Goal: Task Accomplishment & Management: Manage account settings

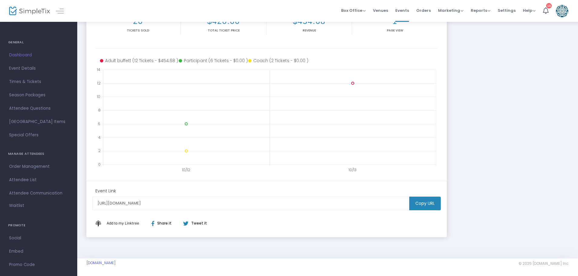
scroll to position [95, 0]
click at [27, 179] on span "Attendee List" at bounding box center [38, 180] width 59 height 8
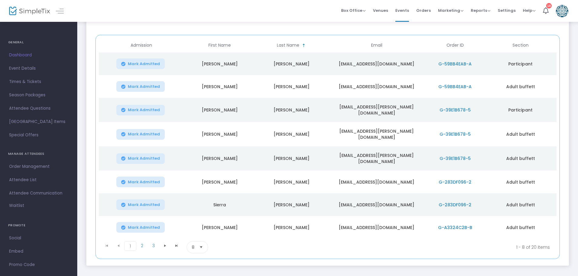
scroll to position [61, 0]
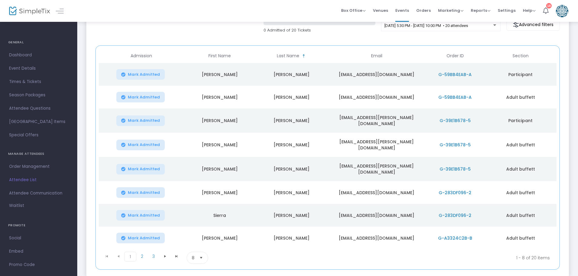
click at [544, 8] on icon at bounding box center [546, 10] width 6 height 7
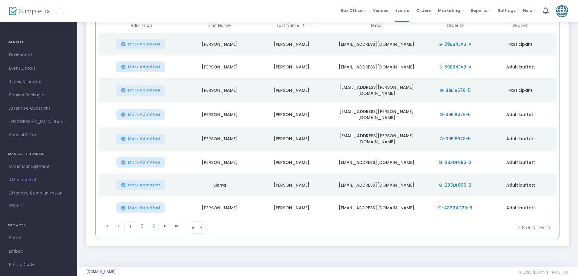
scroll to position [22, 0]
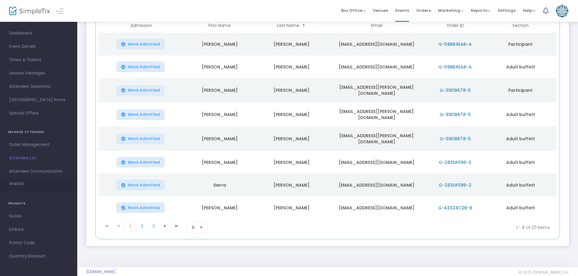
click at [17, 185] on span "Waitlist" at bounding box center [16, 184] width 15 height 6
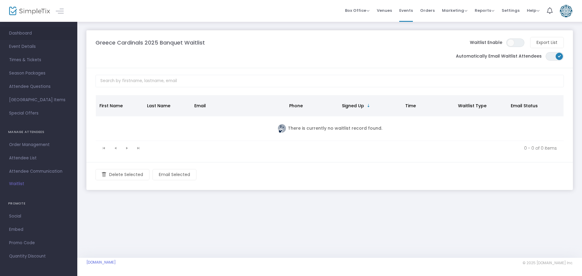
click at [22, 32] on span "Dashboard" at bounding box center [38, 33] width 59 height 8
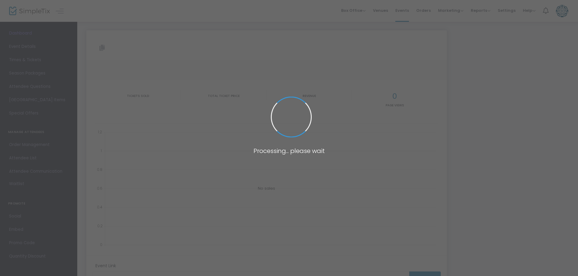
type input "[URL][DOMAIN_NAME]"
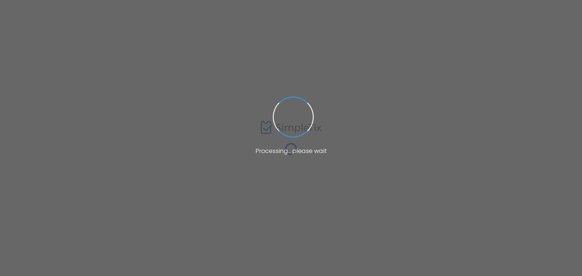
type input "[URL][DOMAIN_NAME]"
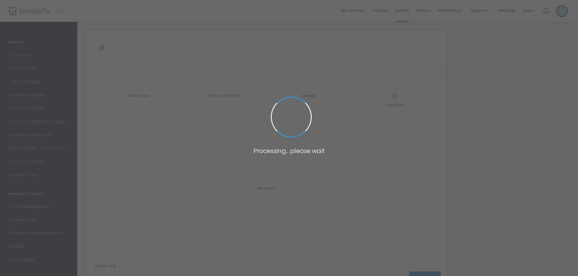
type input "https://www.simpletix.com/e/greece-cardinals-2025-banquet-tickets-239847"
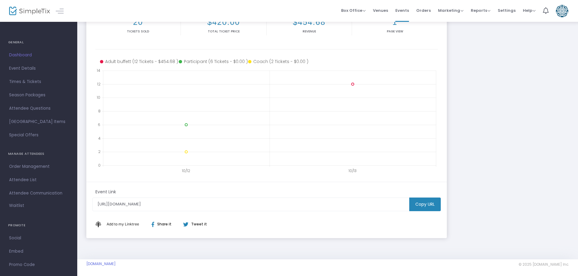
scroll to position [95, 0]
